Goal: Task Accomplishment & Management: Manage account settings

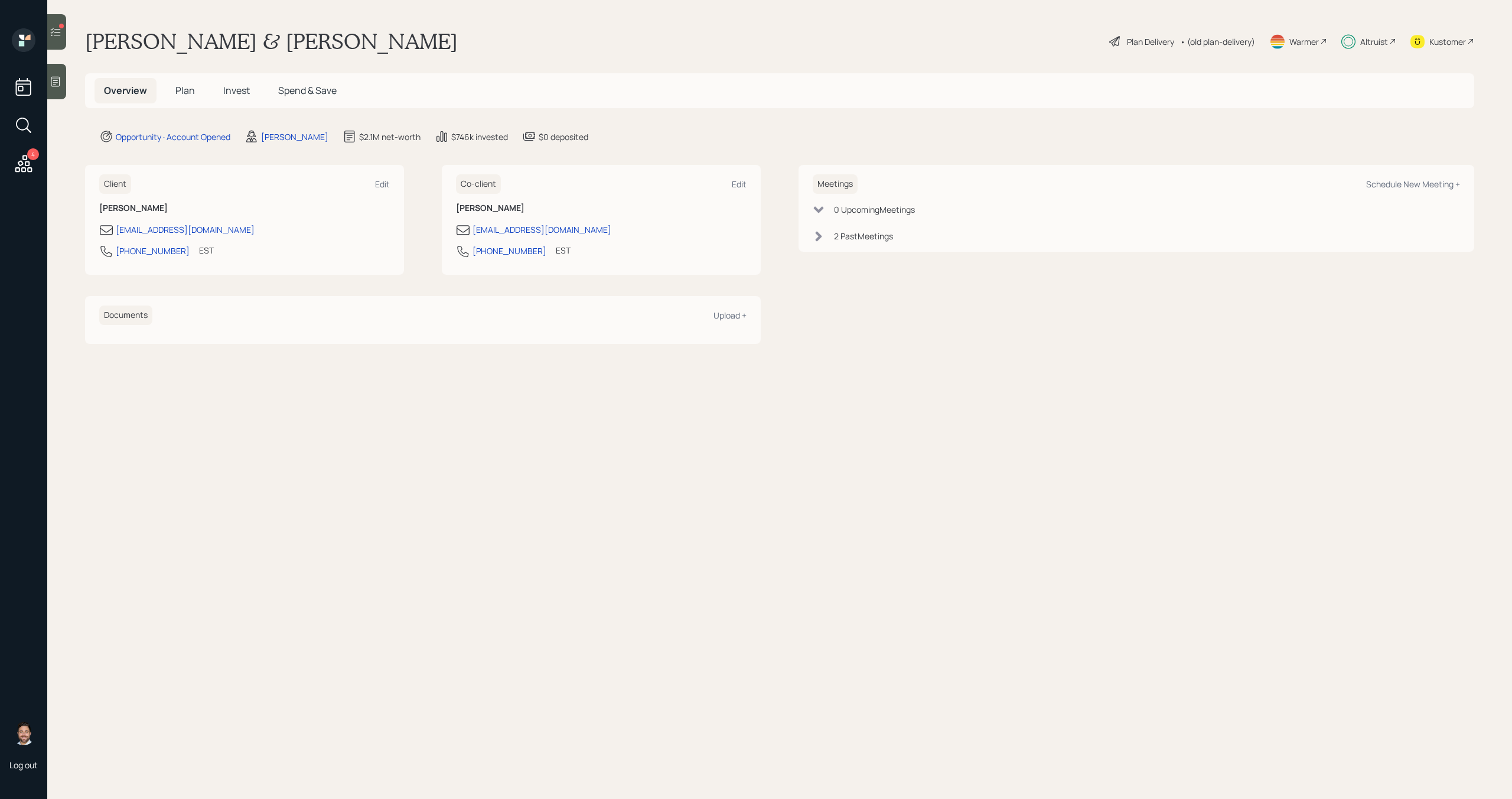
click at [22, 169] on icon at bounding box center [24, 163] width 17 height 17
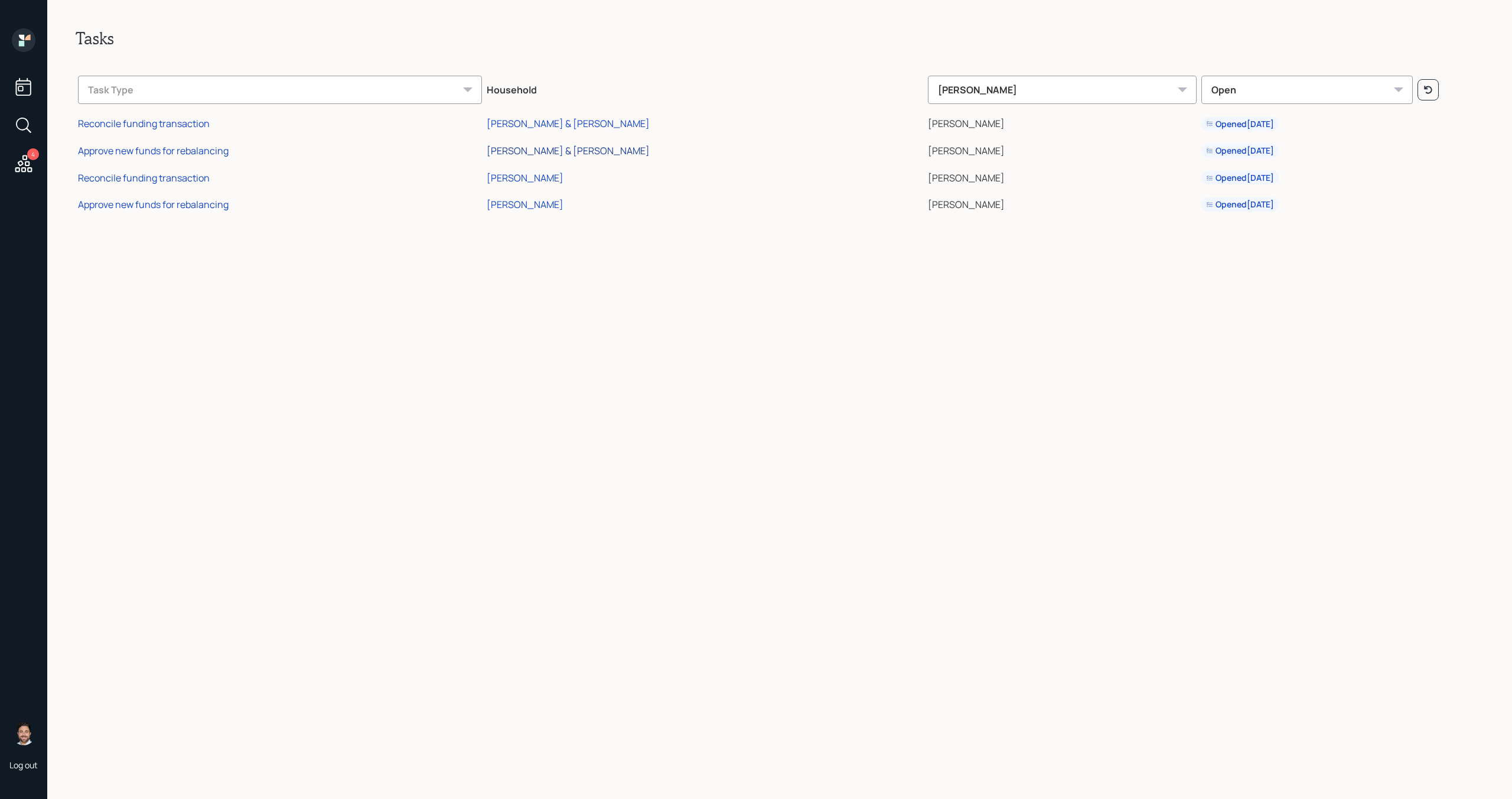
click at [594, 148] on div "[PERSON_NAME] & [PERSON_NAME]" at bounding box center [568, 151] width 163 height 13
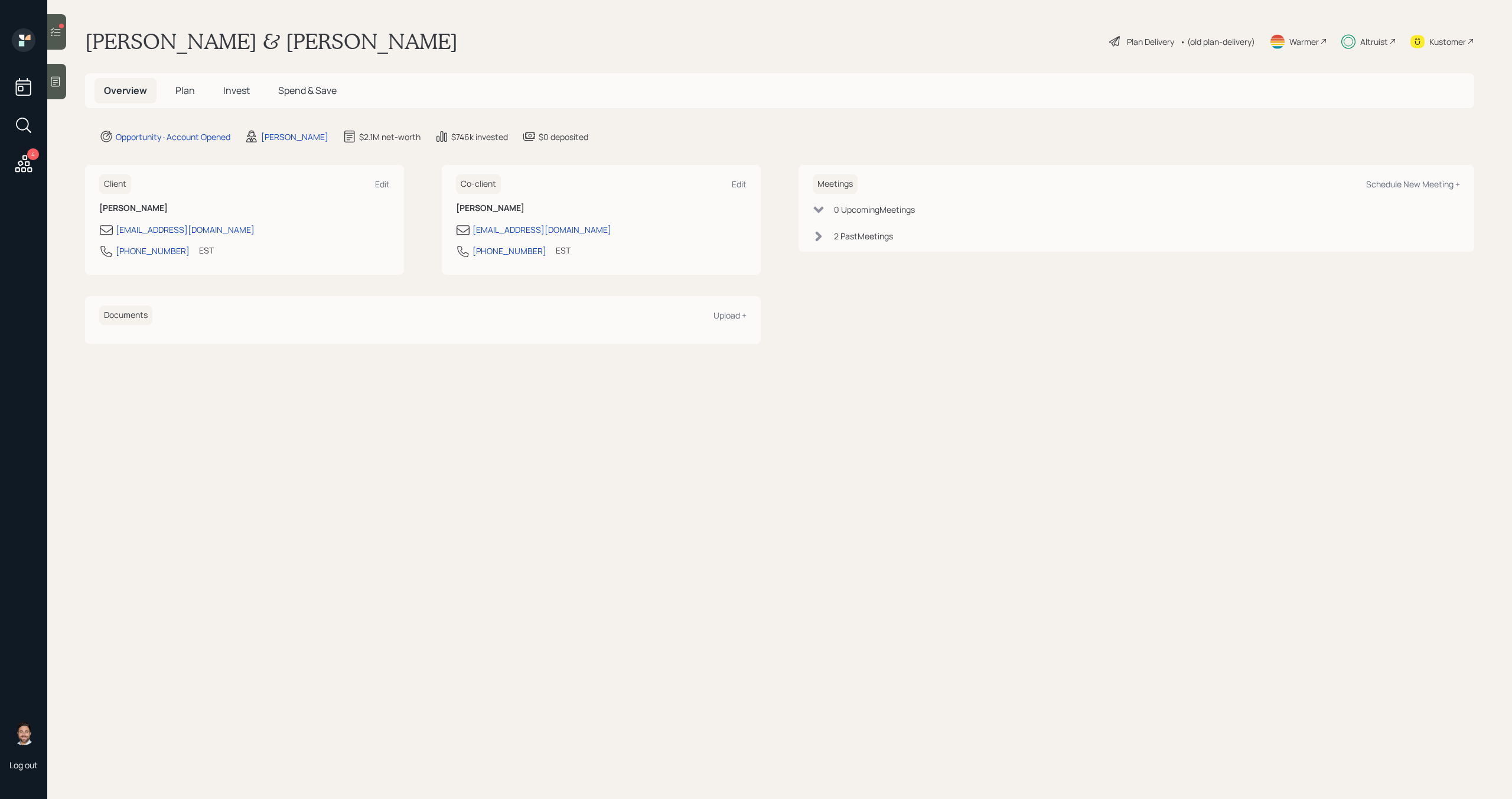
click at [241, 86] on span "Invest" at bounding box center [236, 90] width 27 height 13
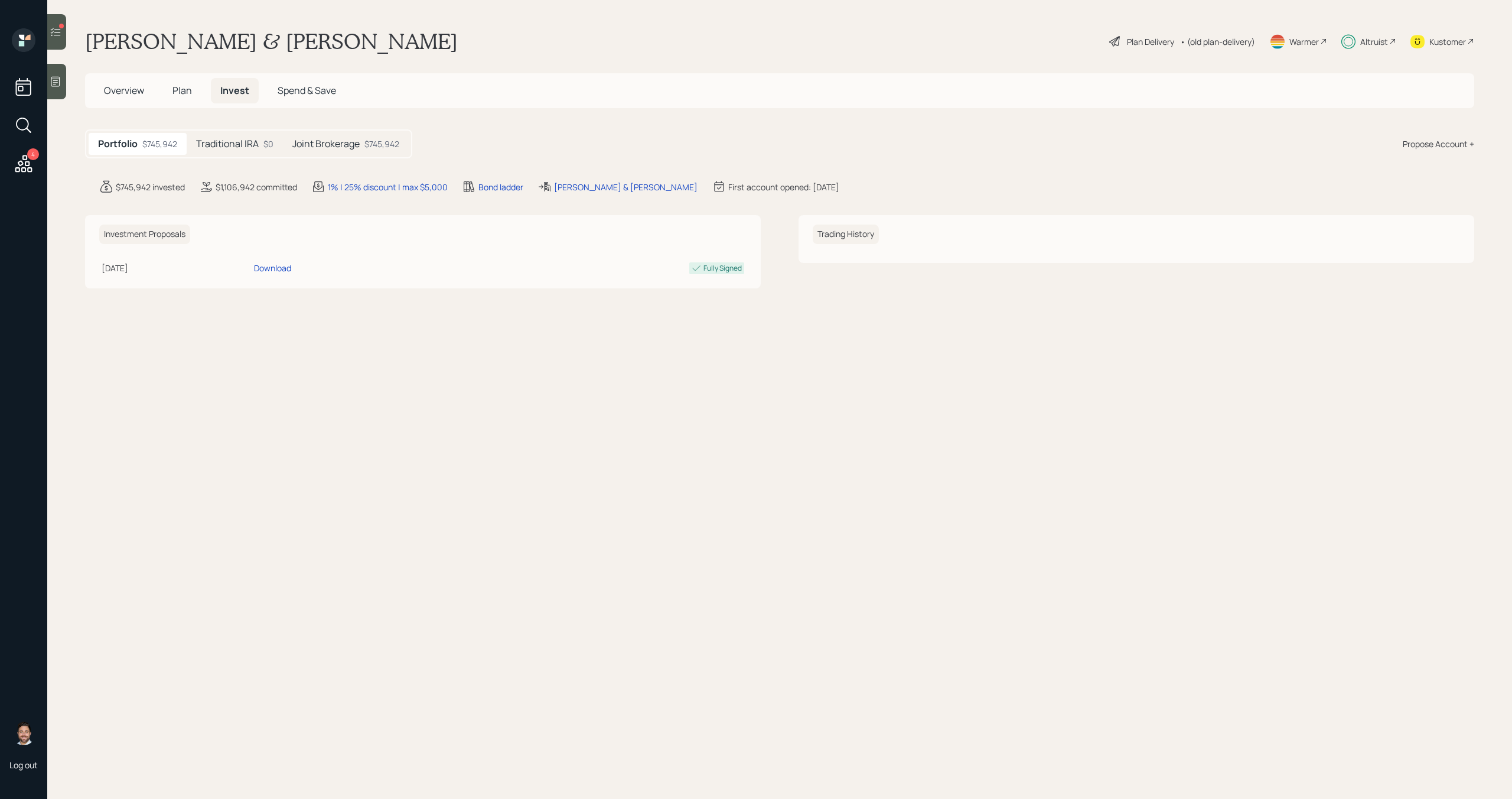
click at [237, 148] on h5 "Traditional IRA" at bounding box center [227, 144] width 62 height 12
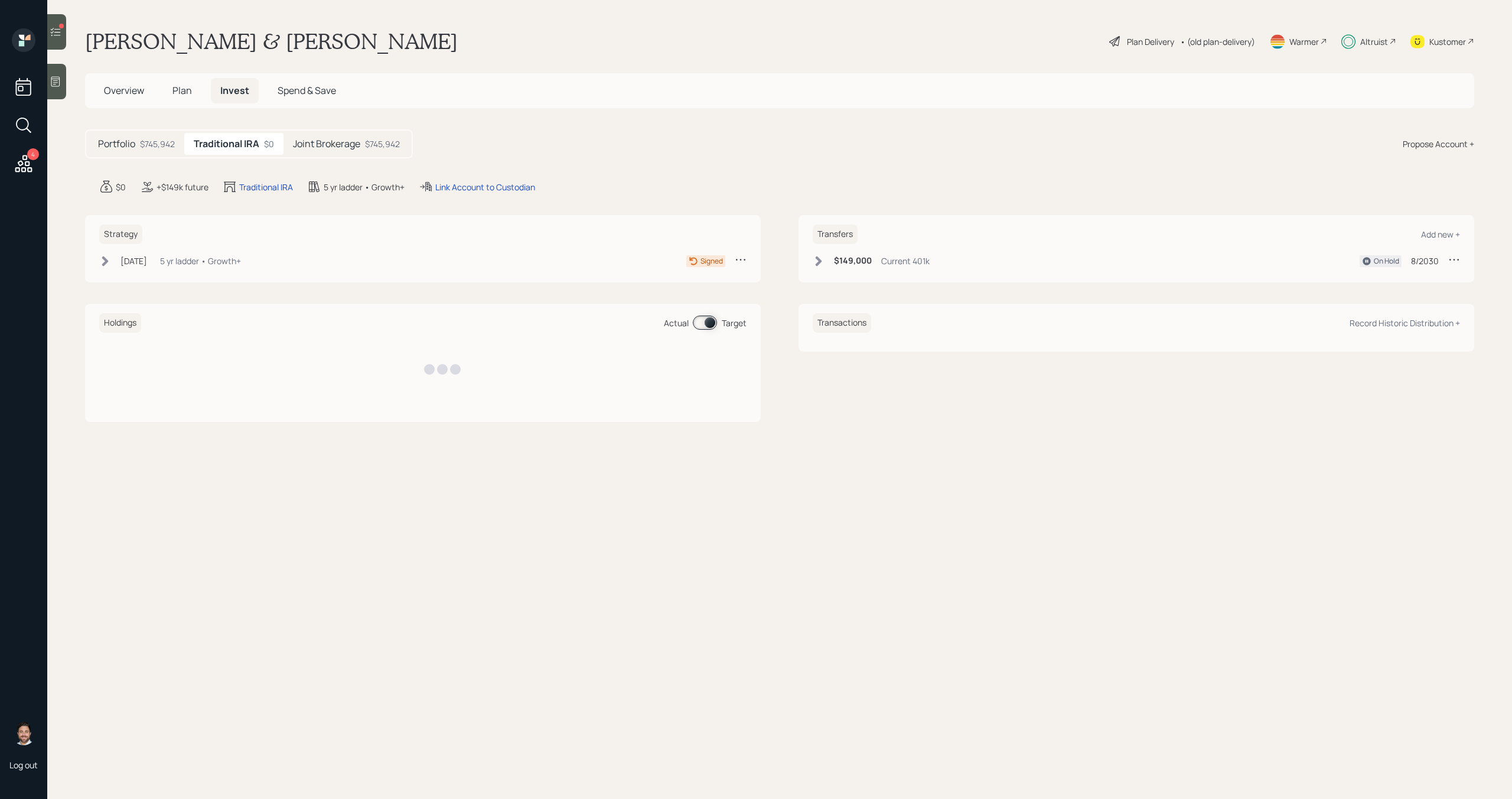
click at [349, 140] on h5 "Joint Brokerage" at bounding box center [327, 144] width 67 height 12
click at [254, 138] on h5 "Traditional IRA" at bounding box center [225, 144] width 62 height 12
click at [63, 41] on div at bounding box center [57, 32] width 19 height 36
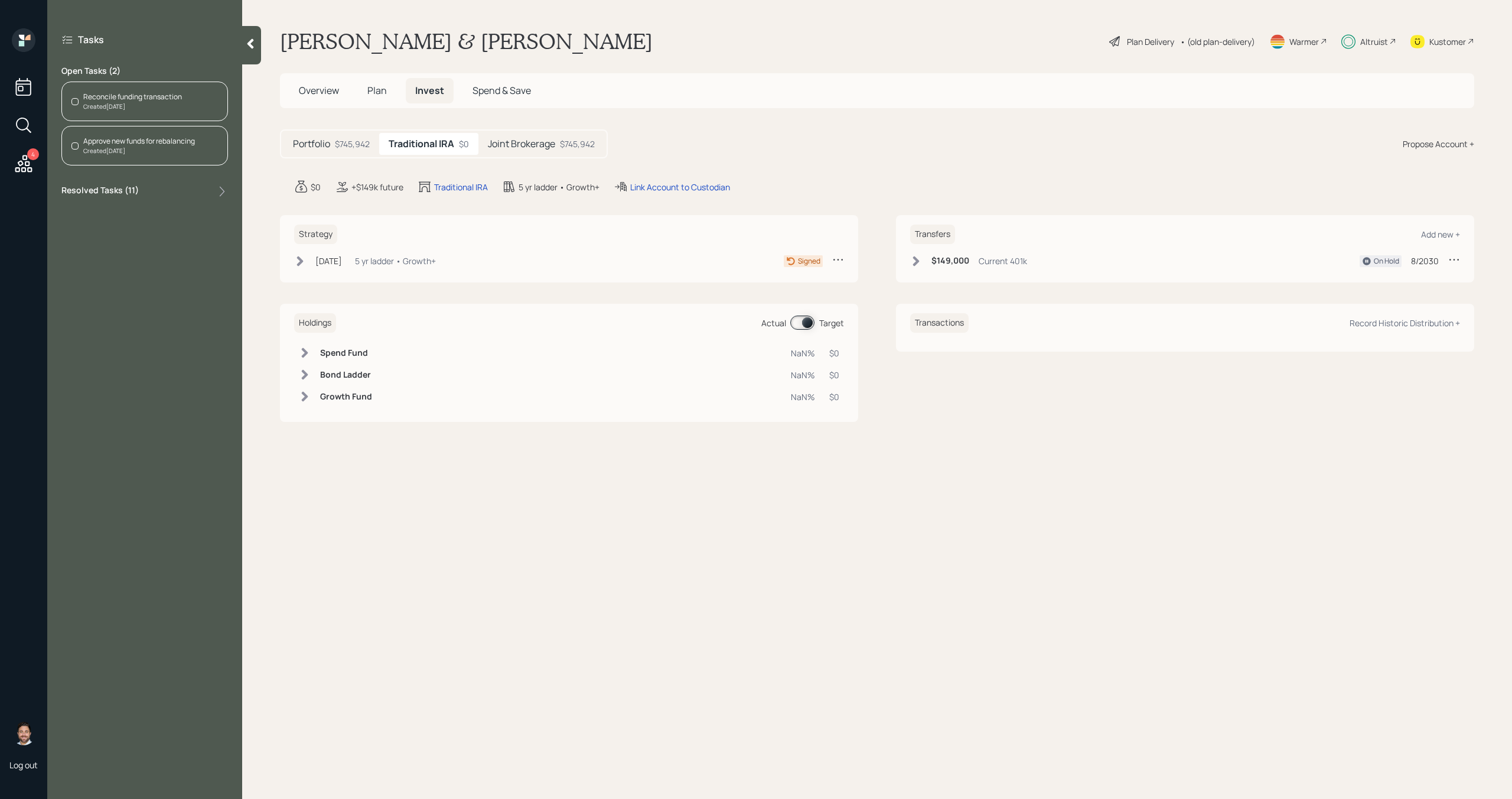
click at [135, 100] on div "Reconcile funding transaction" at bounding box center [133, 96] width 99 height 11
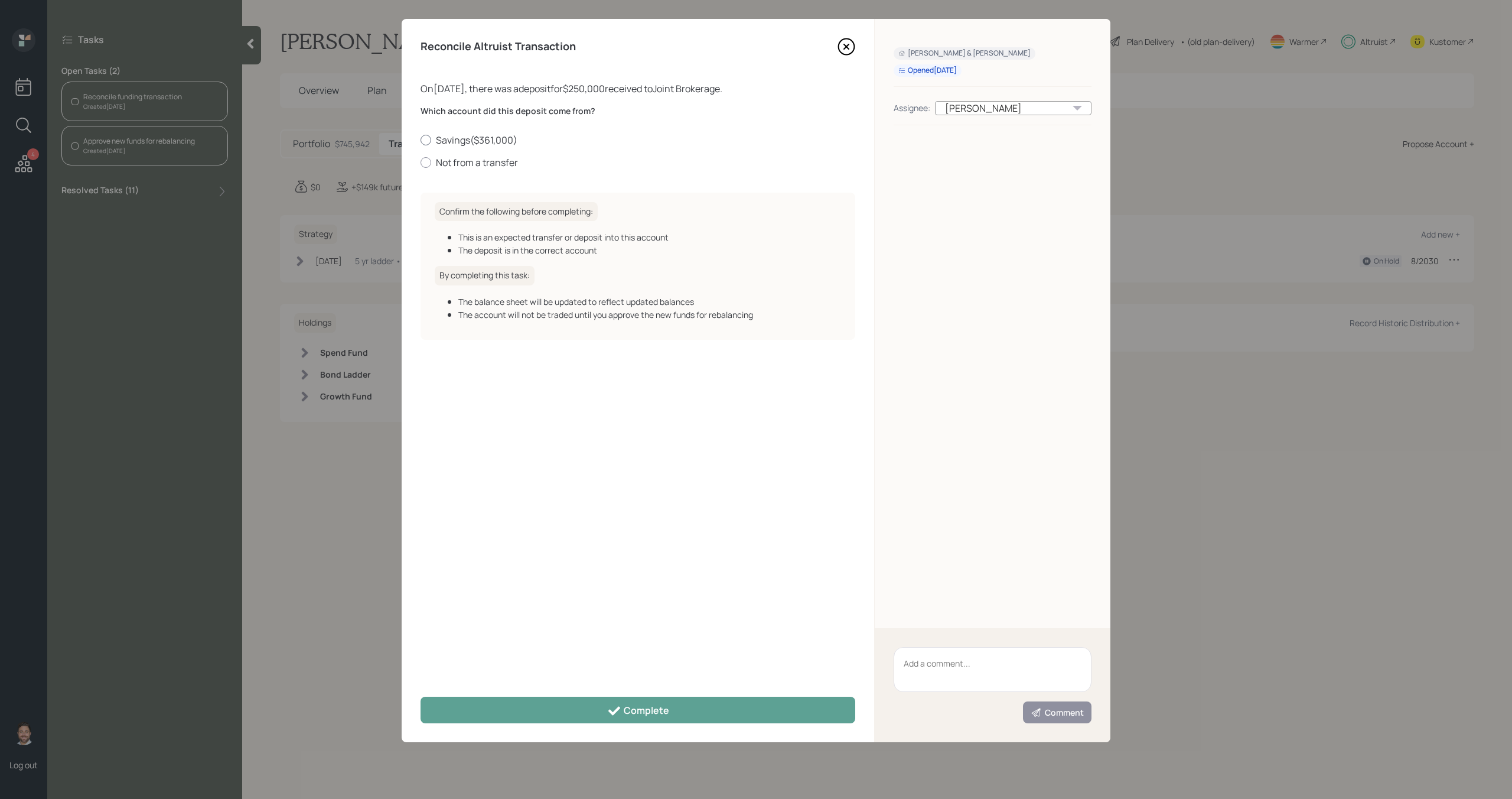
click at [447, 139] on label "Savings ( $361,000 )" at bounding box center [638, 140] width 434 height 13
click at [421, 139] on input "Savings ( $361,000 )" at bounding box center [420, 139] width 1 height 1
radio input "true"
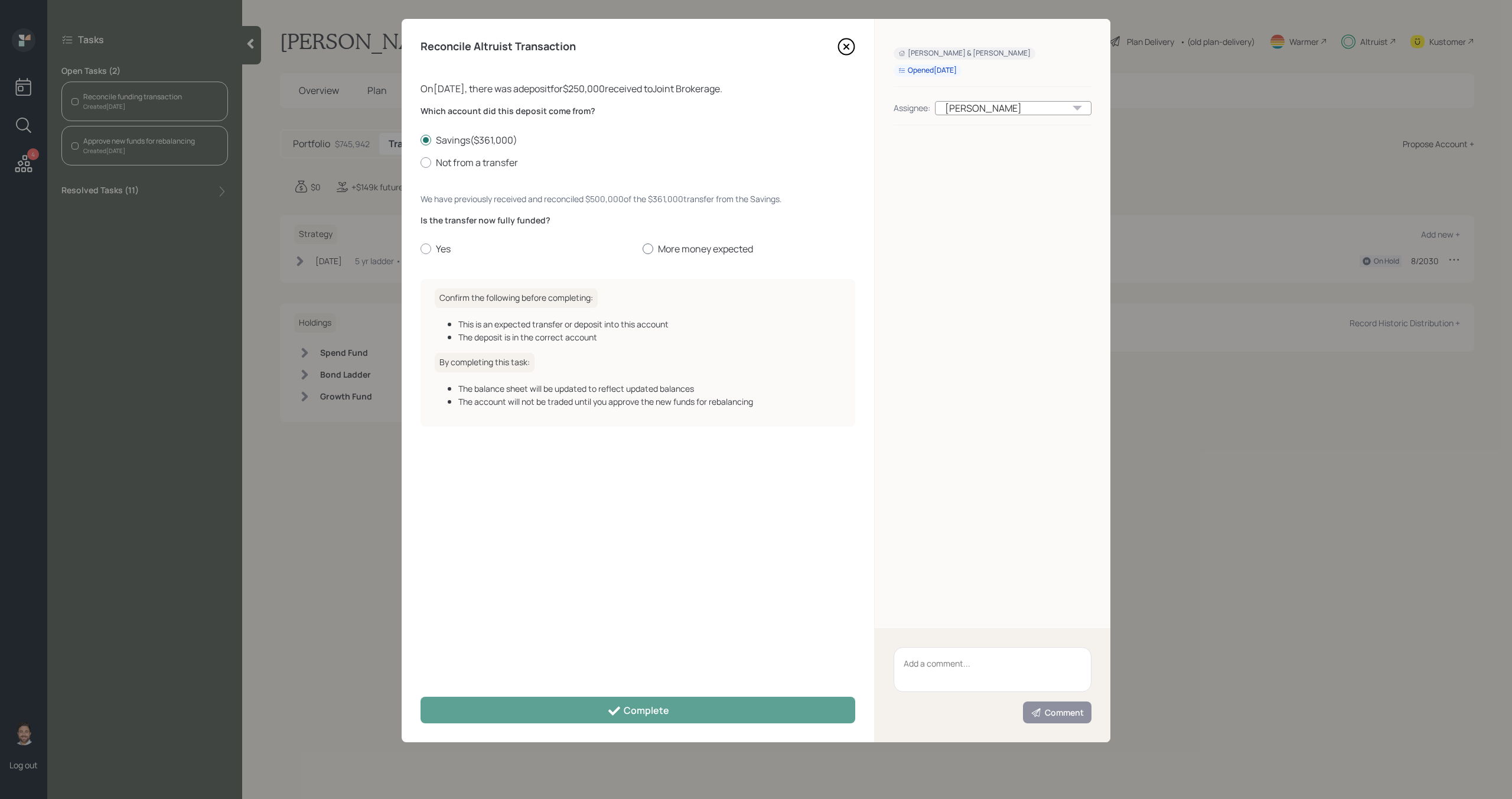
click at [673, 244] on label "More money expected" at bounding box center [749, 249] width 212 height 13
click at [643, 249] on input "More money expected" at bounding box center [642, 249] width 1 height 1
radio input "true"
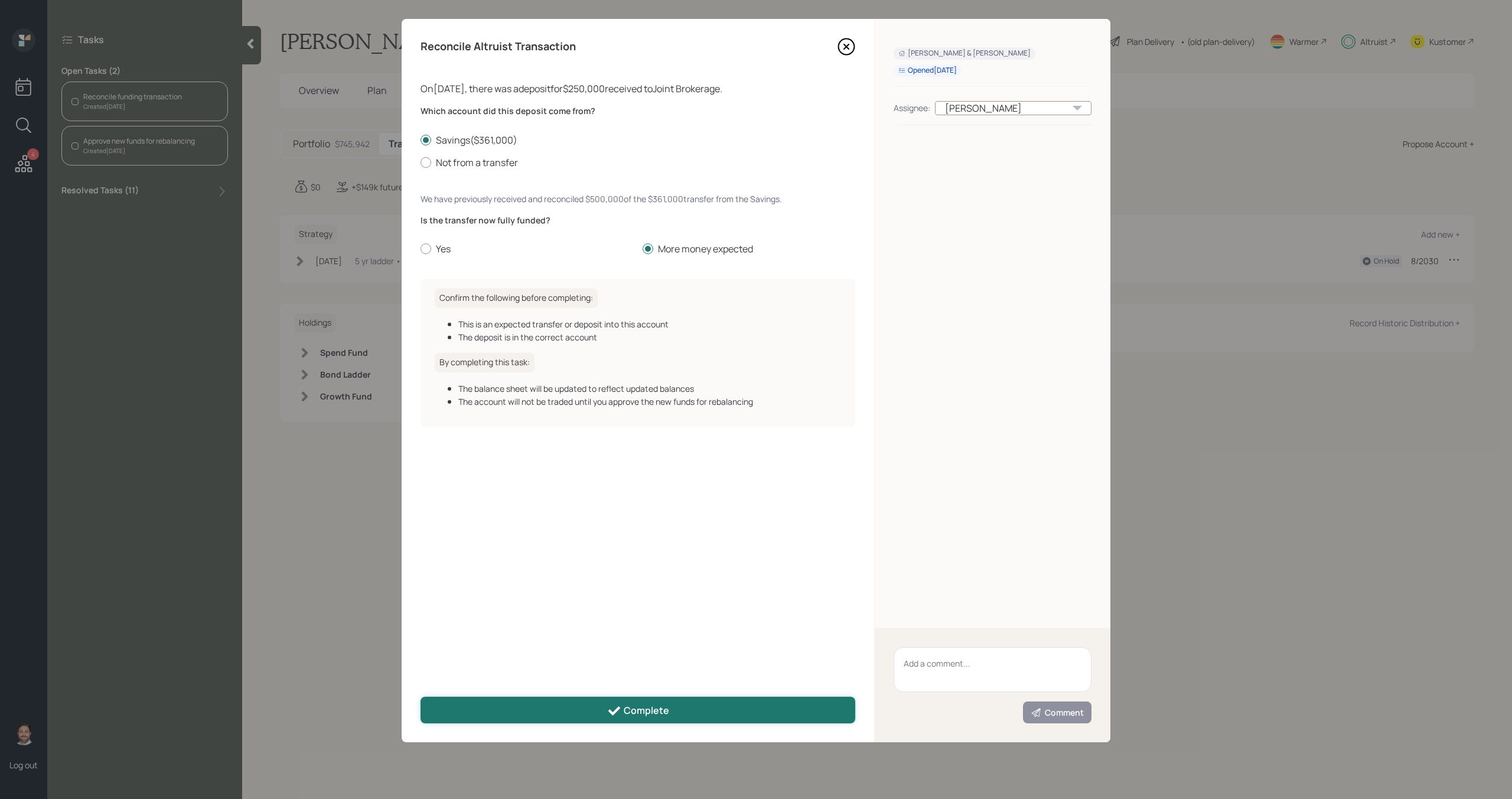
click at [577, 700] on button "Complete" at bounding box center [638, 711] width 434 height 27
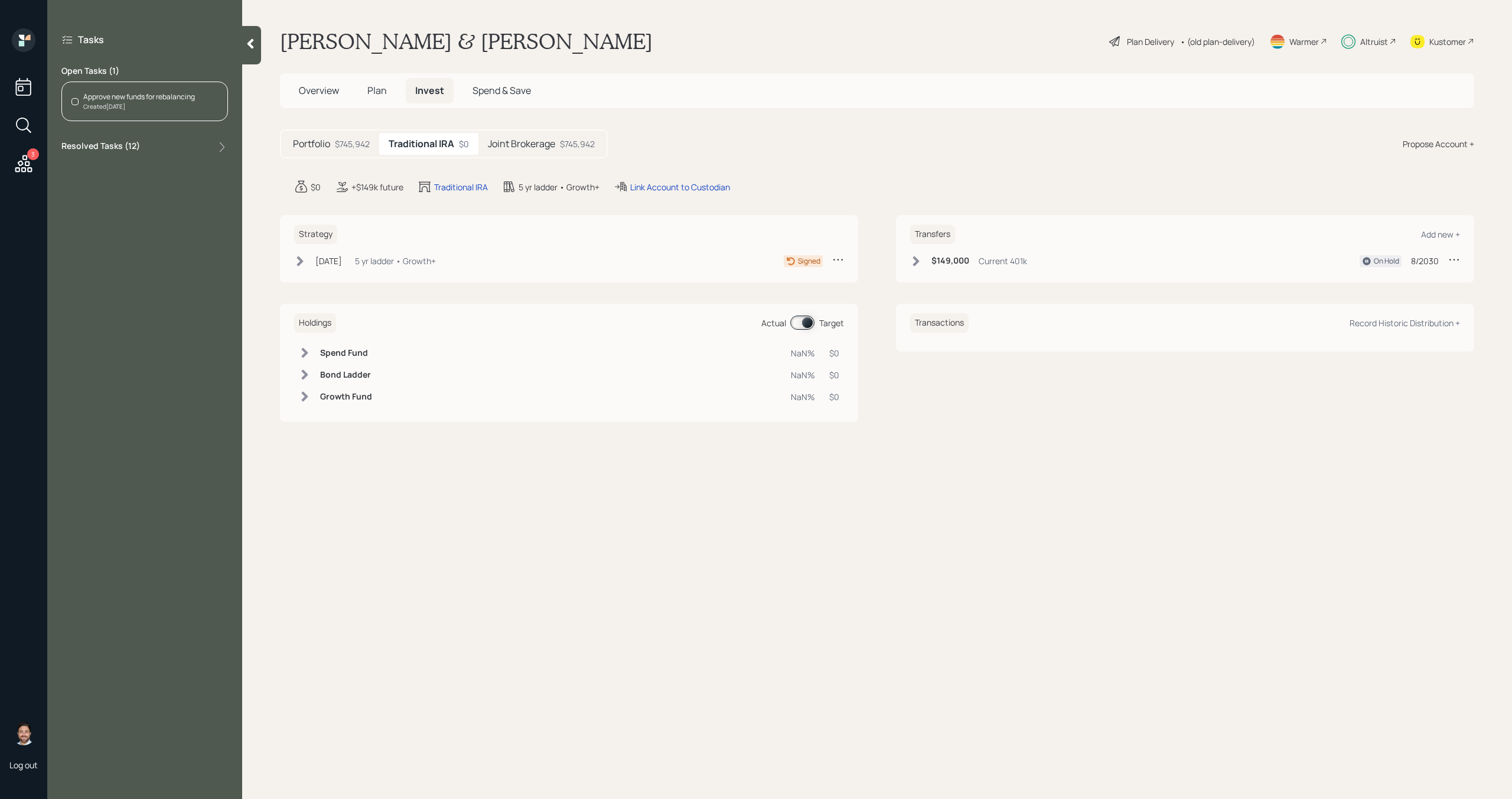
click at [179, 94] on div "Approve new funds for rebalancing" at bounding box center [139, 96] width 112 height 11
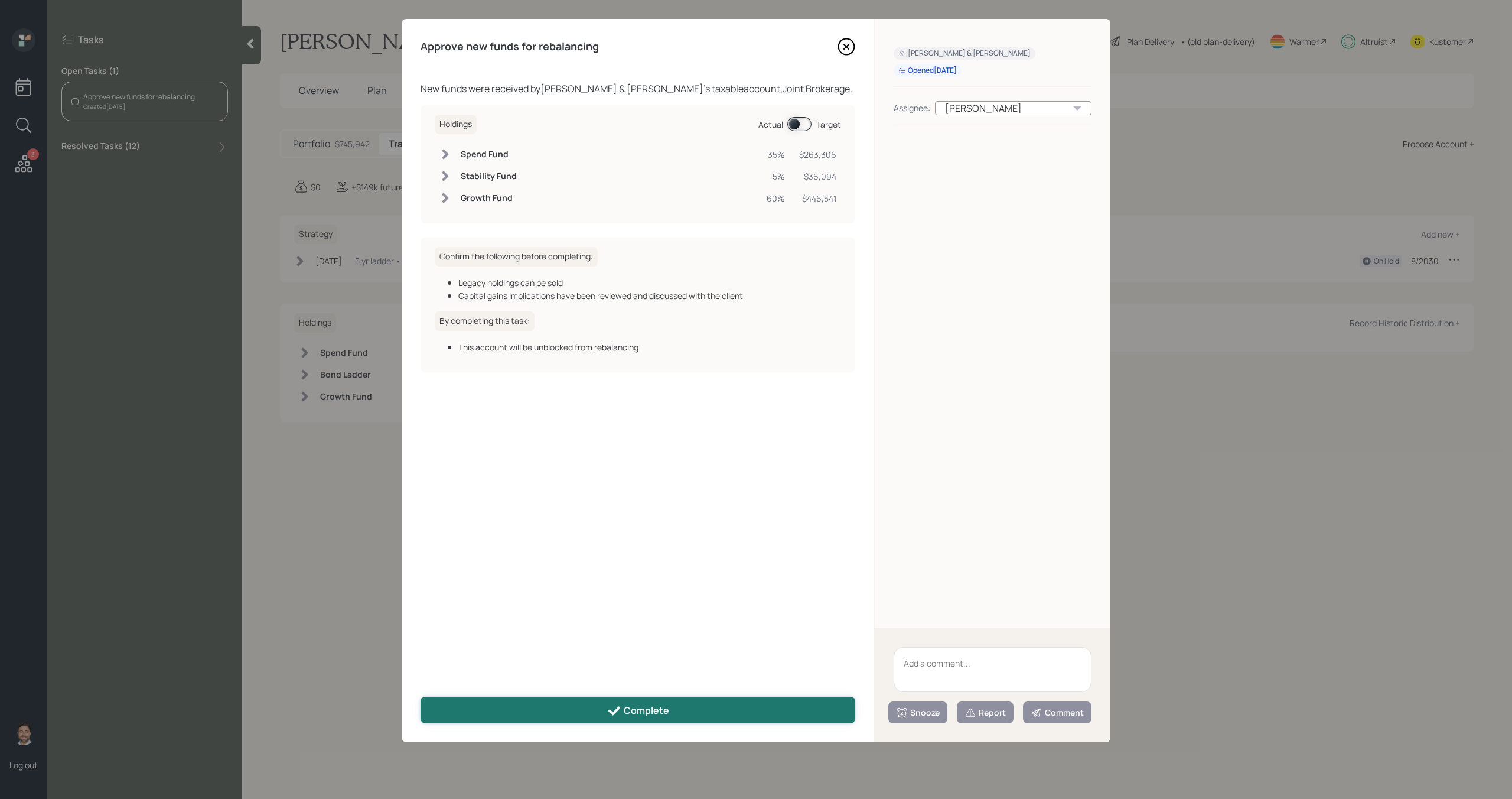
click at [596, 708] on button "Complete" at bounding box center [638, 711] width 434 height 27
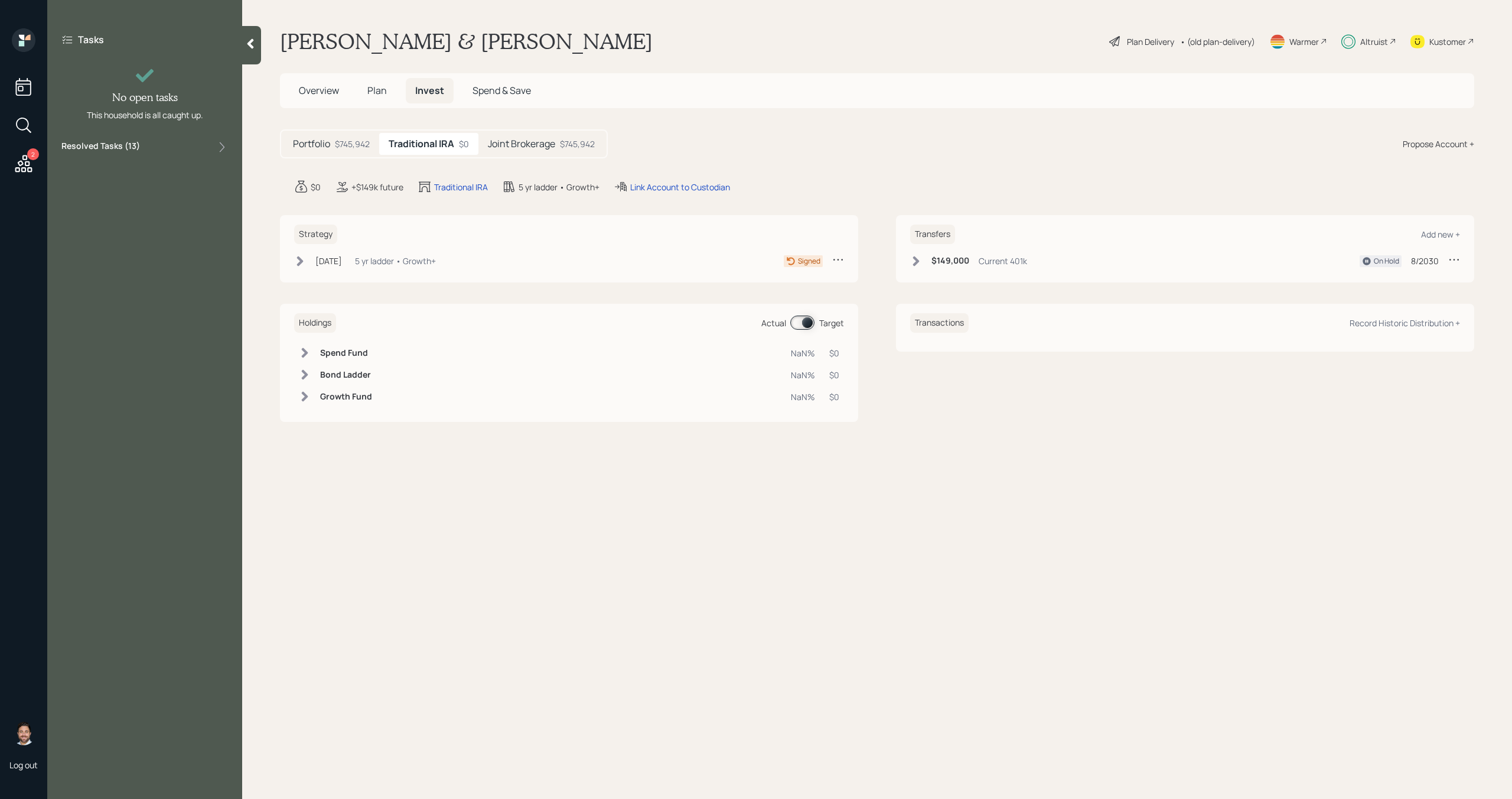
click at [537, 142] on h5 "Joint Brokerage" at bounding box center [522, 144] width 67 height 12
click at [381, 91] on span "Plan" at bounding box center [377, 90] width 19 height 13
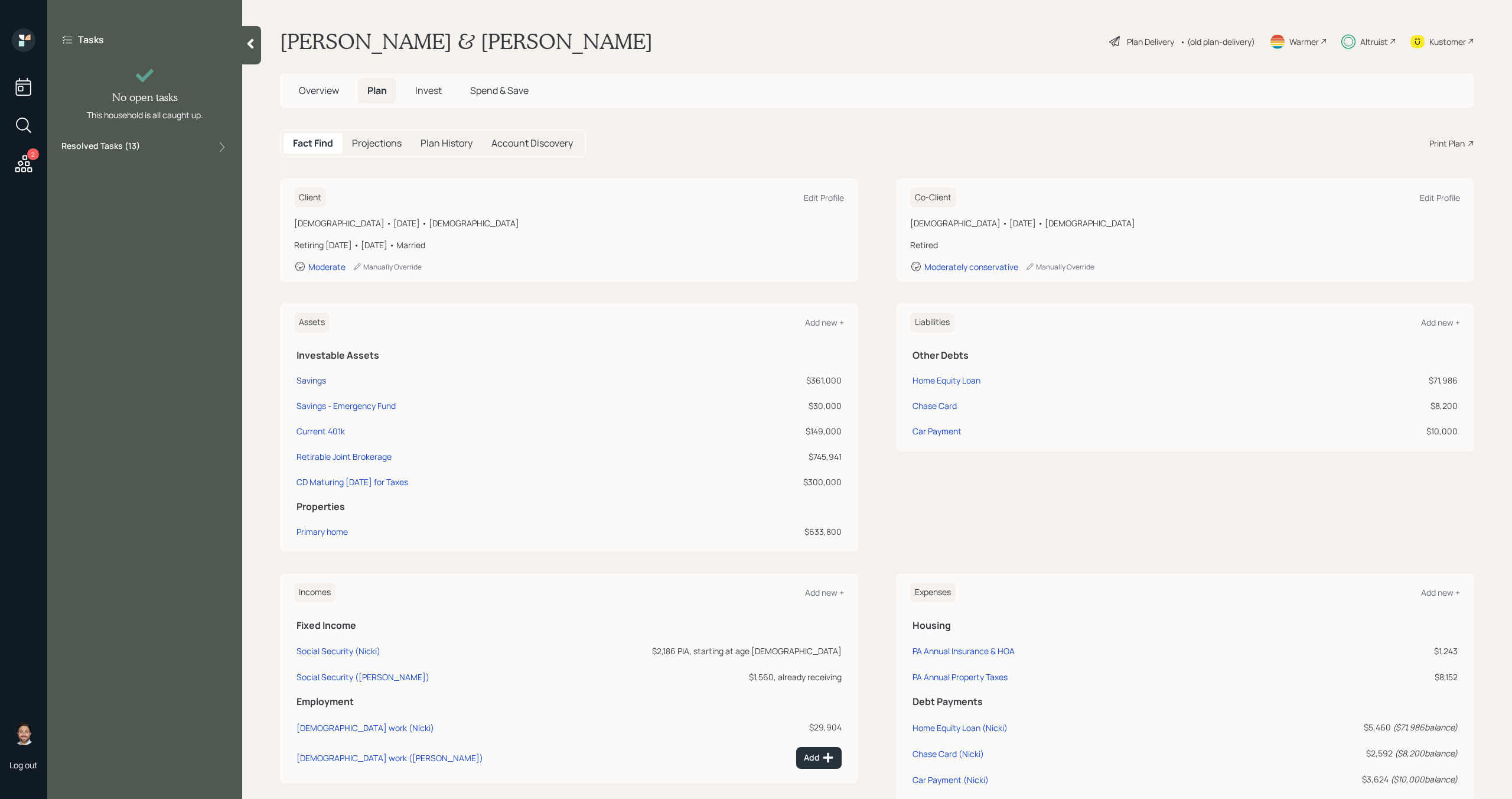
click at [320, 378] on div "Savings" at bounding box center [311, 380] width 30 height 12
select select "taxable"
select select "balanced"
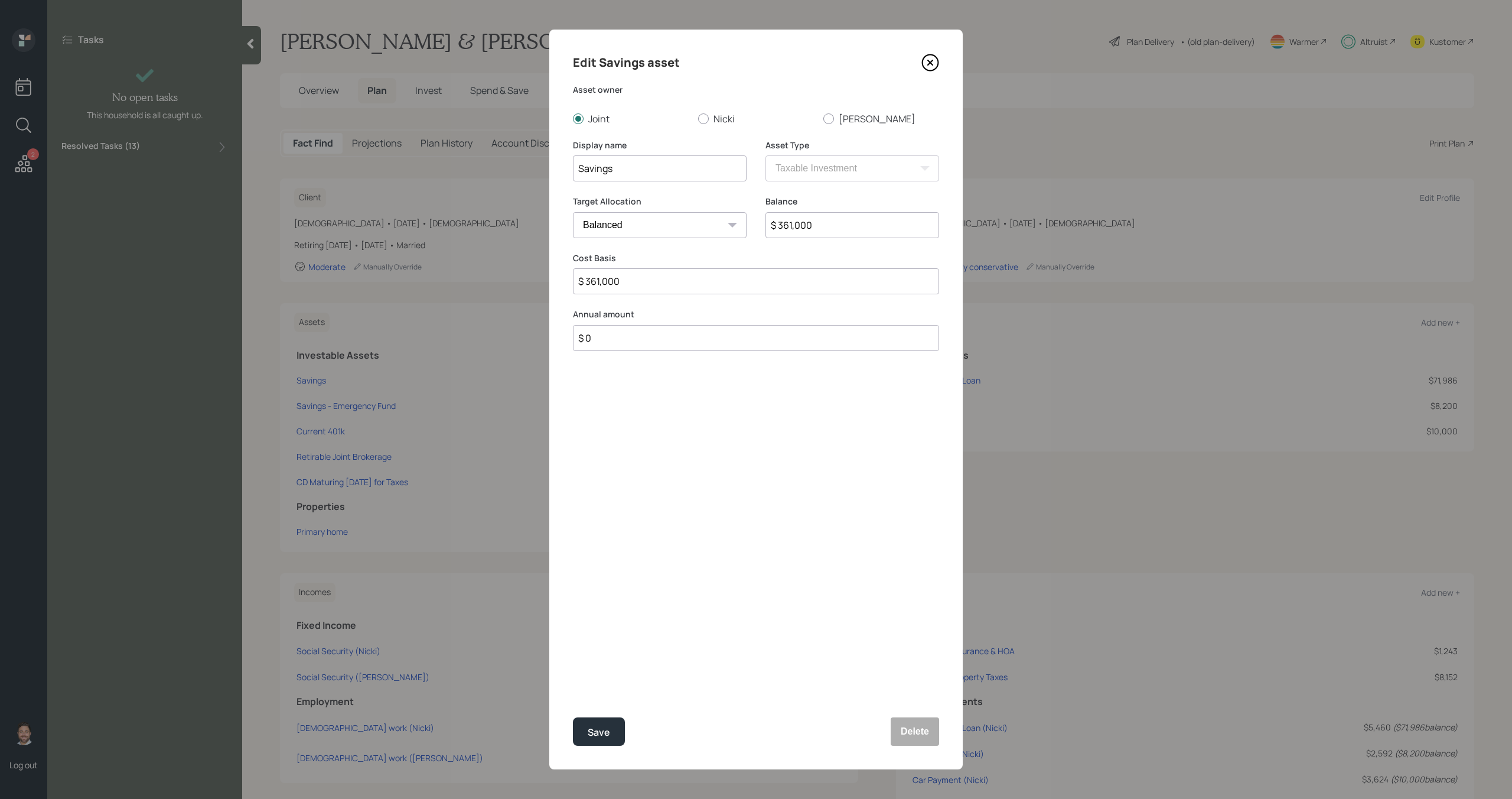
click at [820, 227] on input "$ 361,000" at bounding box center [853, 225] width 174 height 26
type input "$ 111,000"
click at [610, 724] on button "Save" at bounding box center [599, 732] width 52 height 29
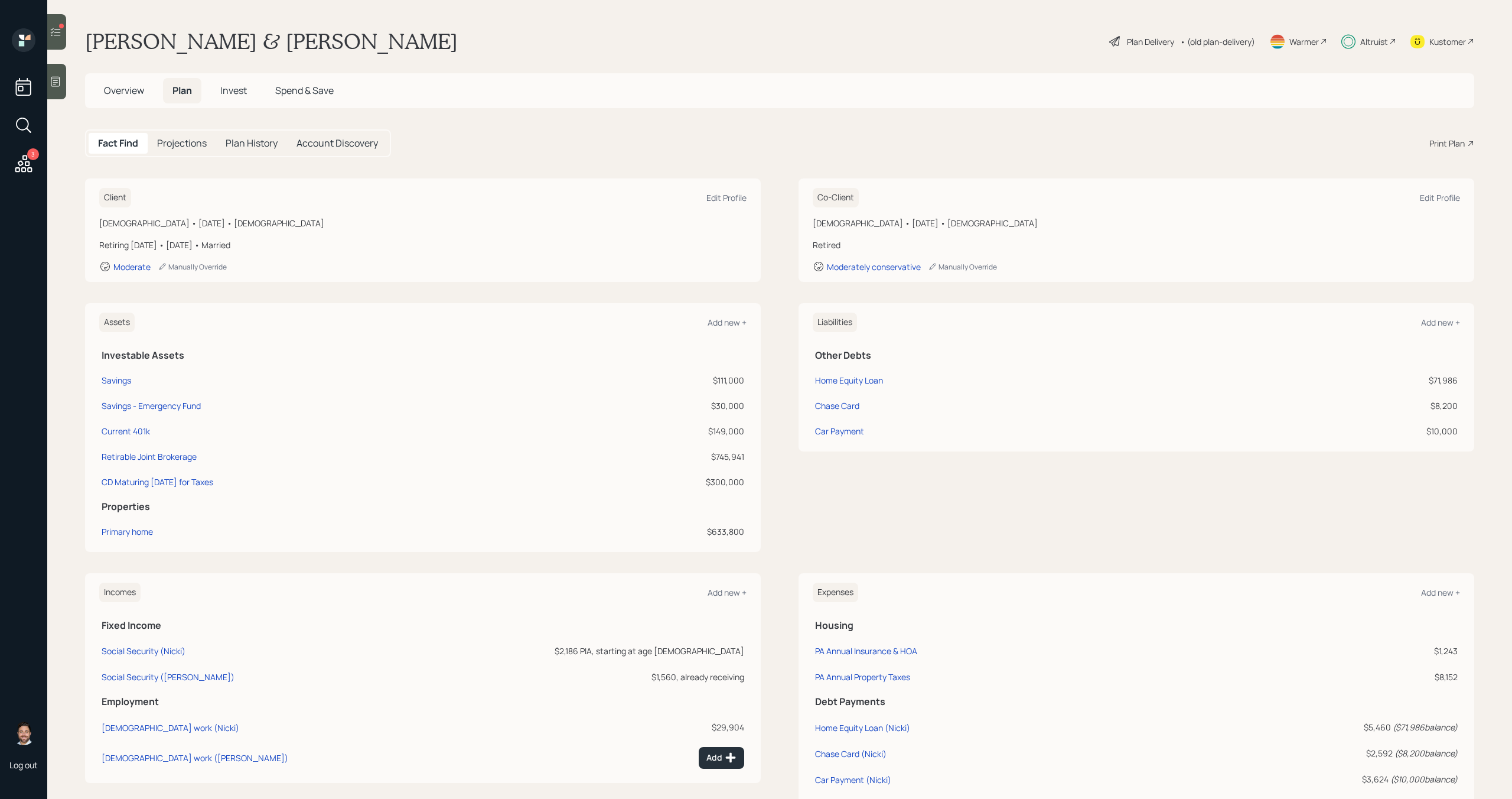
click at [60, 41] on div at bounding box center [57, 32] width 19 height 36
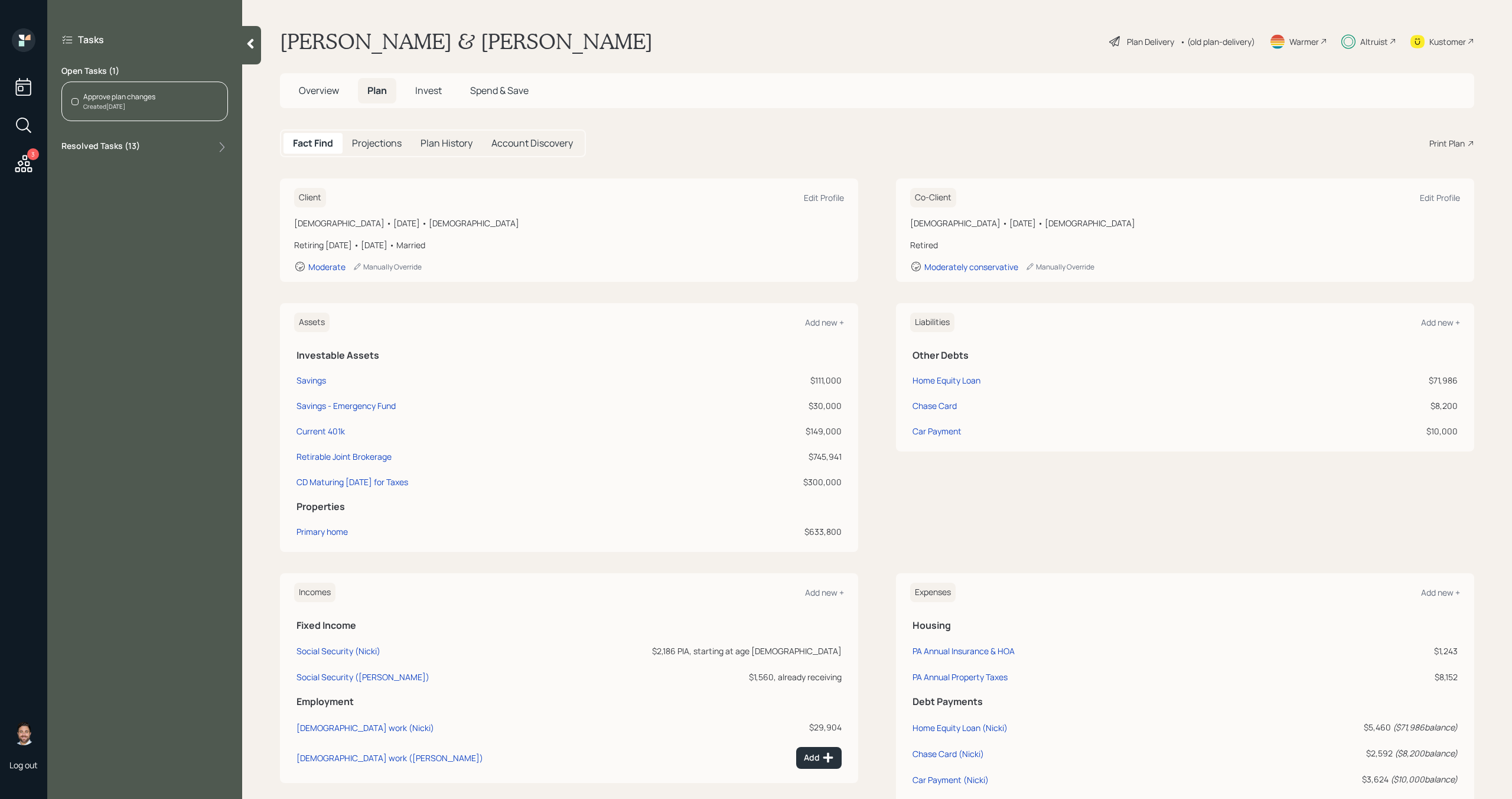
click at [164, 100] on div "Approve plan changes Created Today" at bounding box center [144, 101] width 166 height 39
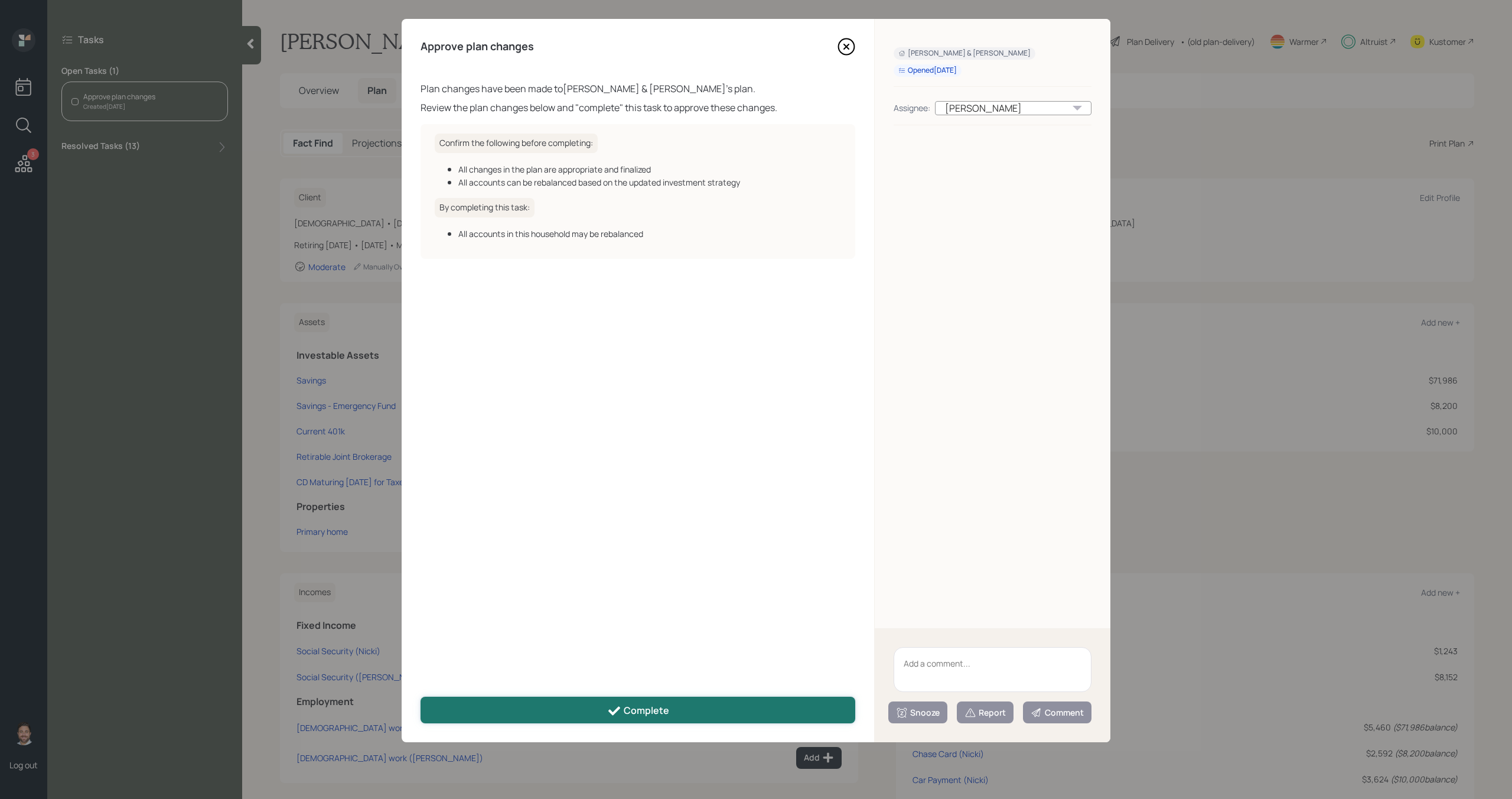
click at [514, 708] on button "Complete" at bounding box center [638, 711] width 434 height 27
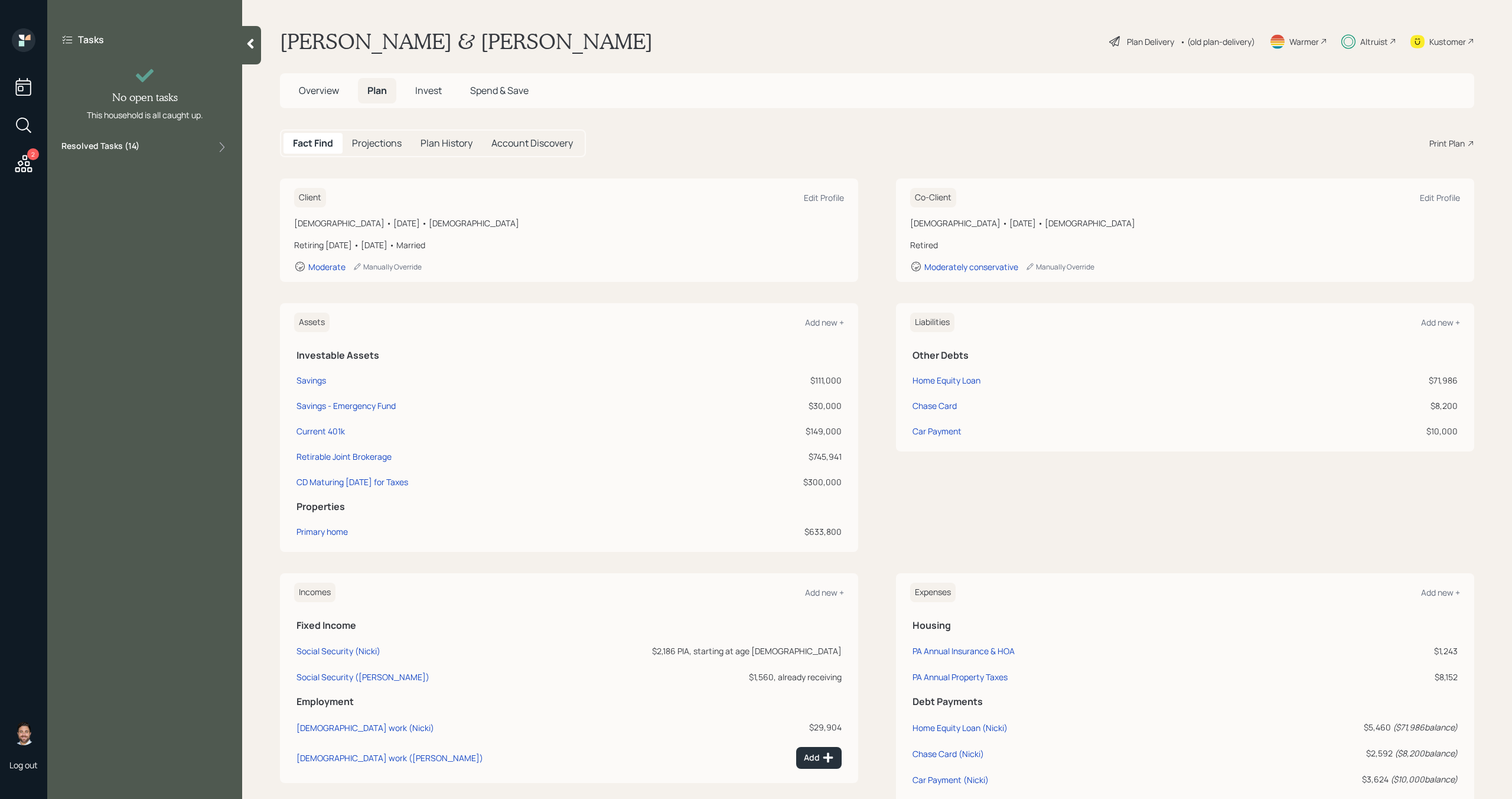
click at [32, 168] on icon at bounding box center [24, 163] width 17 height 17
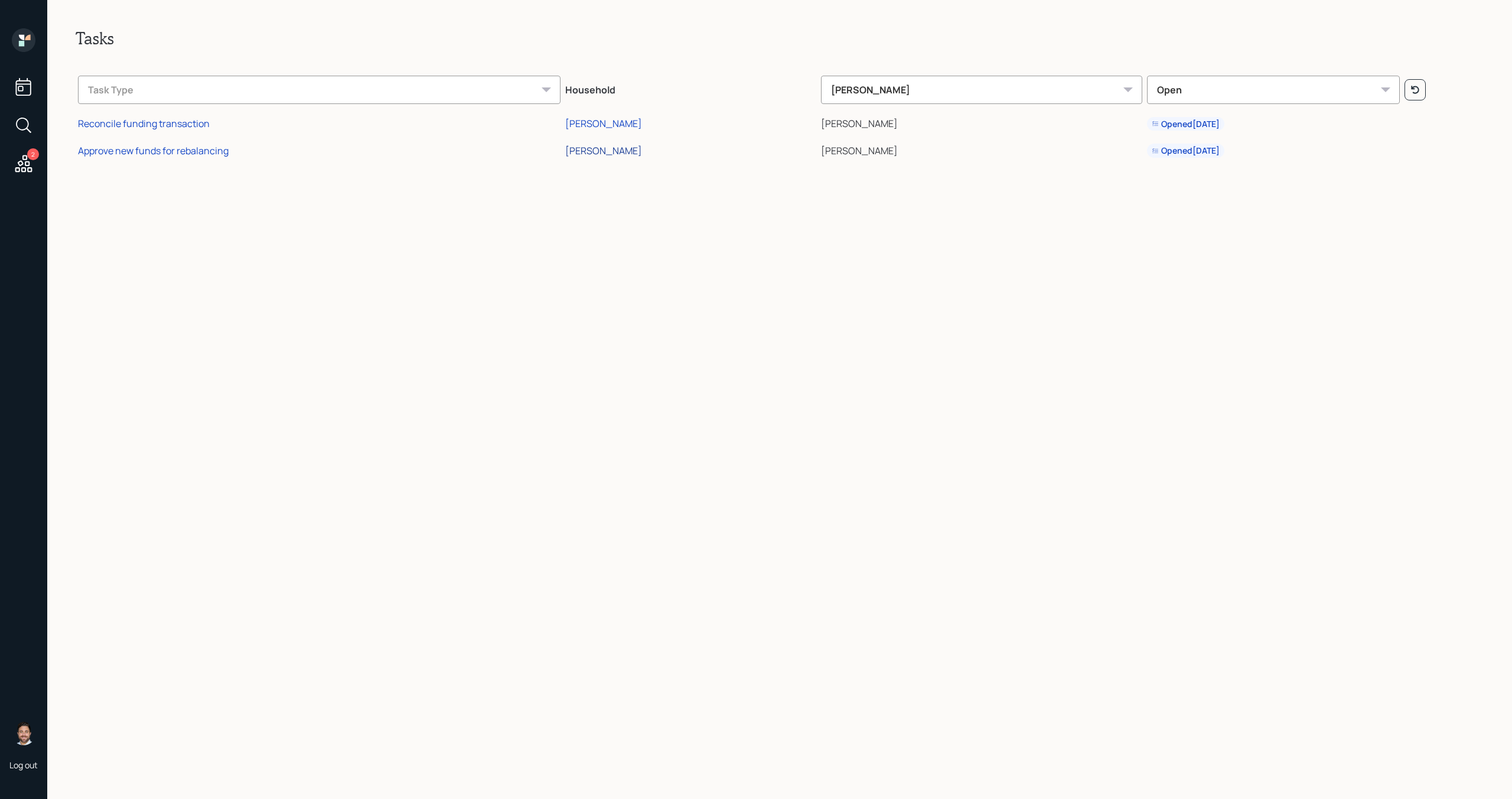
click at [619, 154] on div "[PERSON_NAME]" at bounding box center [604, 151] width 77 height 13
